Goal: Transaction & Acquisition: Purchase product/service

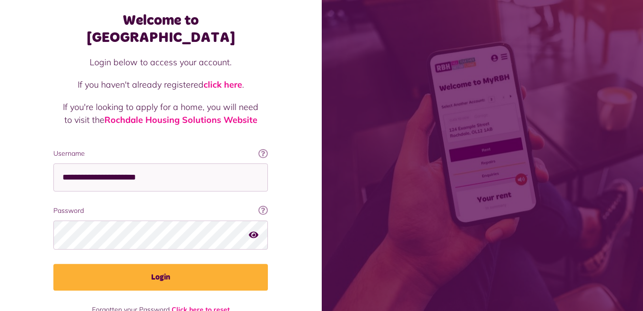
scroll to position [49, 0]
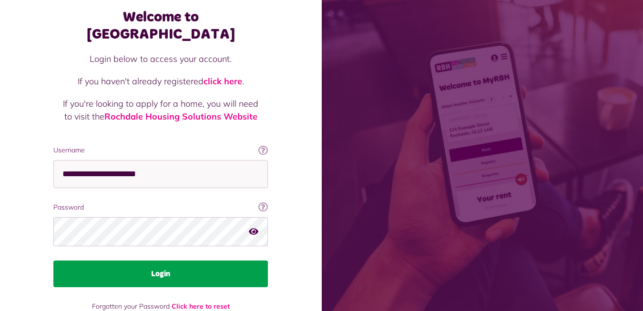
click at [156, 261] on button "Login" at bounding box center [160, 274] width 214 height 27
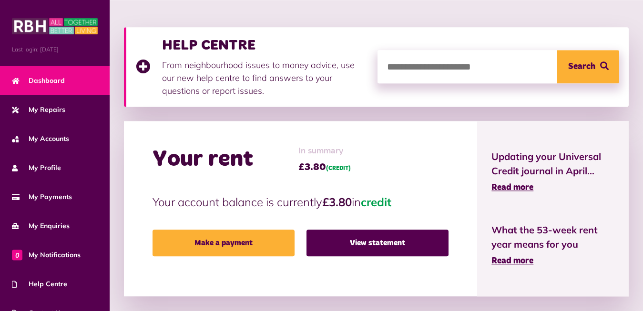
scroll to position [146, 0]
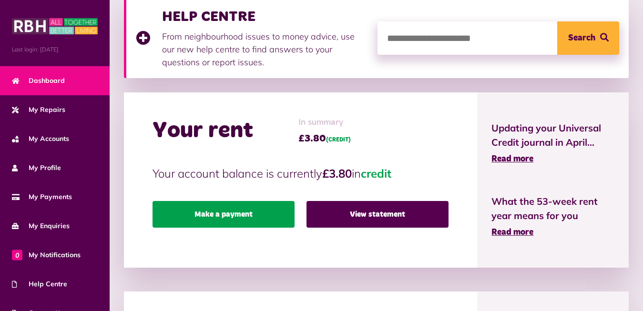
click at [211, 212] on link "Make a payment" at bounding box center [224, 214] width 142 height 27
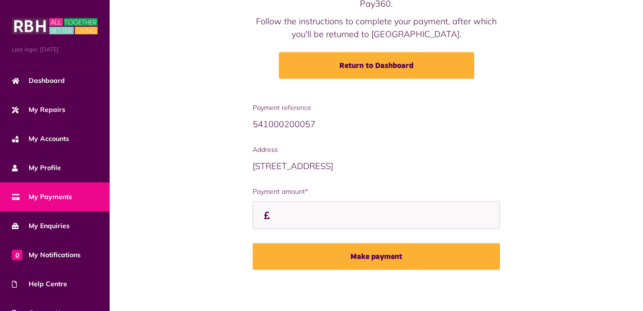
scroll to position [108, 0]
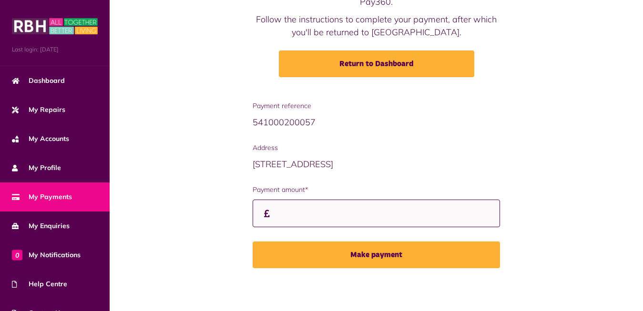
click at [282, 213] on input "Payment amount*" at bounding box center [377, 214] width 248 height 28
type input "******"
click at [253, 242] on button "Make payment" at bounding box center [377, 255] width 248 height 27
